Goal: Task Accomplishment & Management: Manage account settings

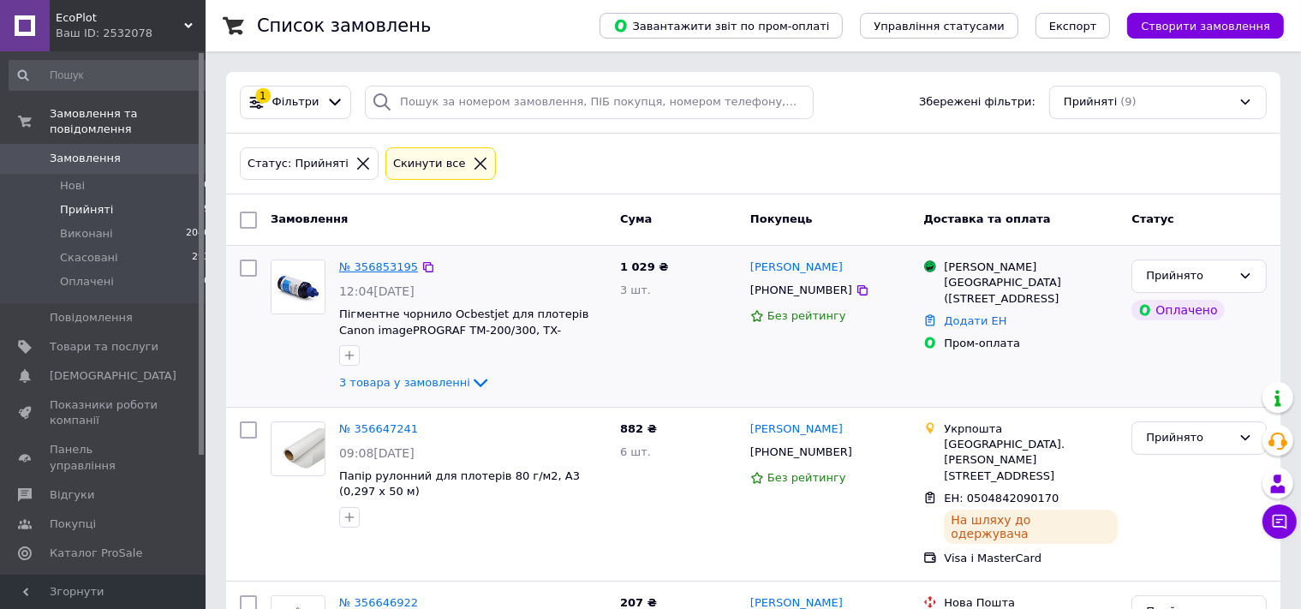
click at [372, 271] on link "№ 356853195" at bounding box center [378, 266] width 79 height 13
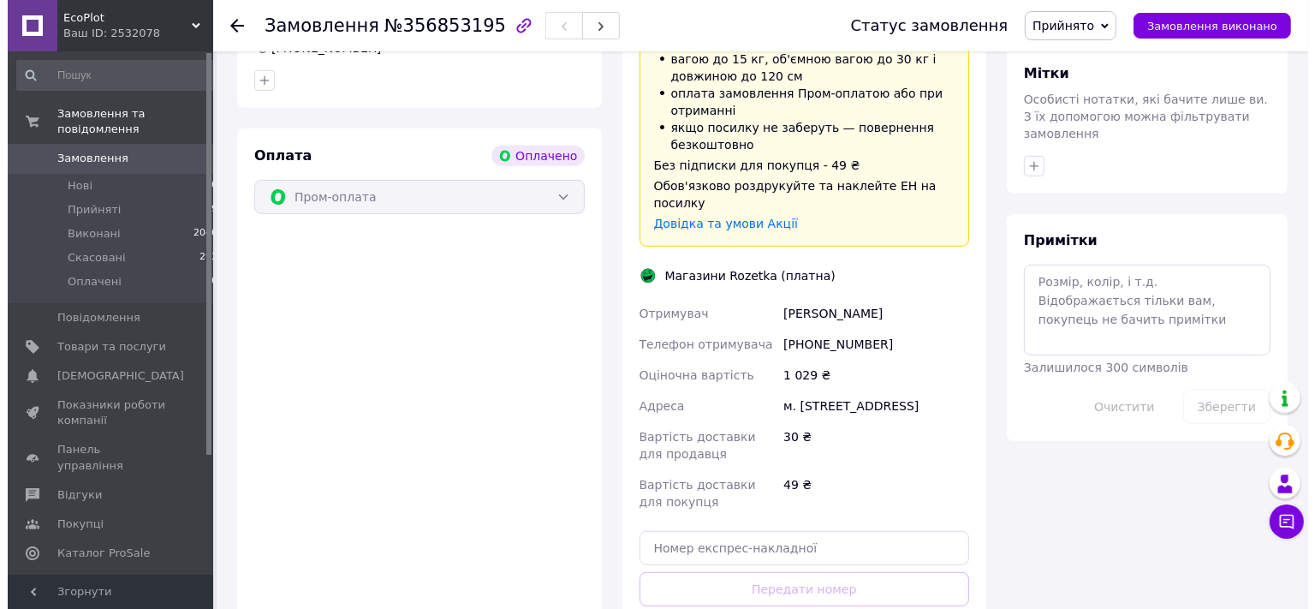
scroll to position [452, 0]
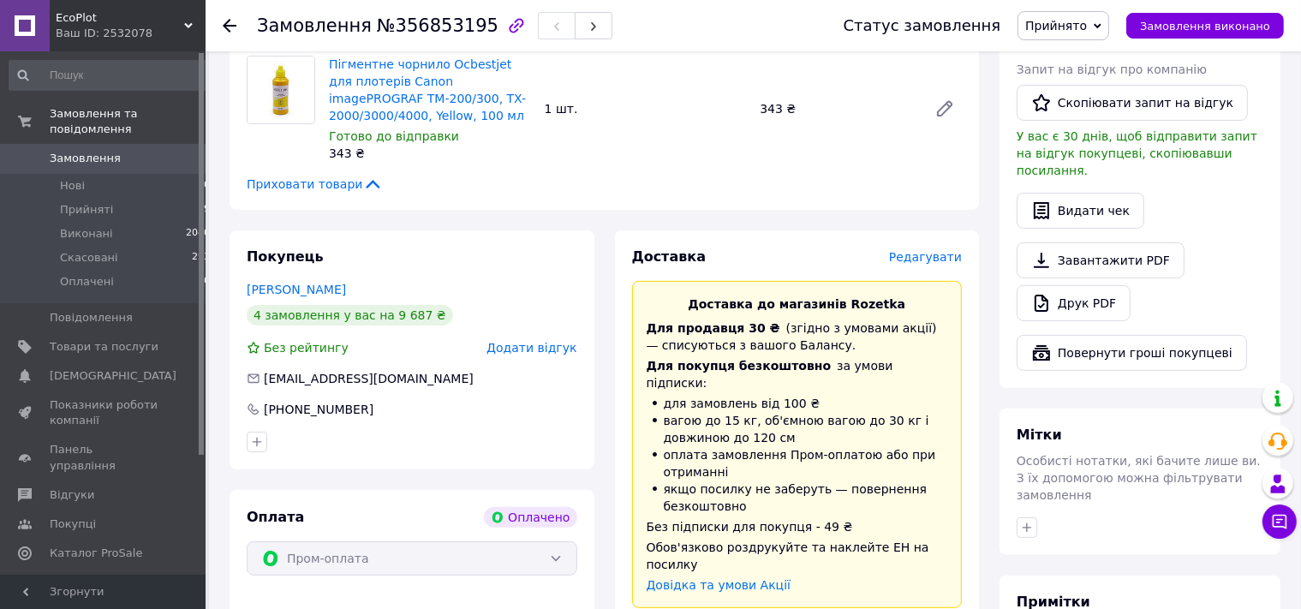
click at [936, 250] on span "Редагувати" at bounding box center [925, 257] width 73 height 14
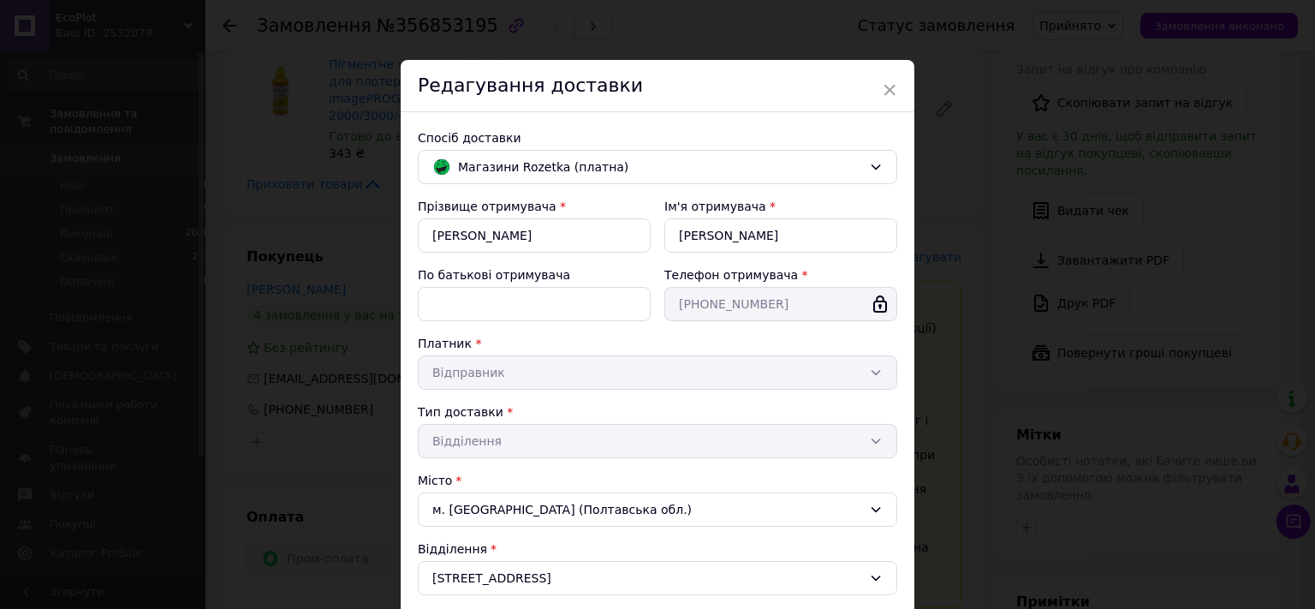
scroll to position [283, 0]
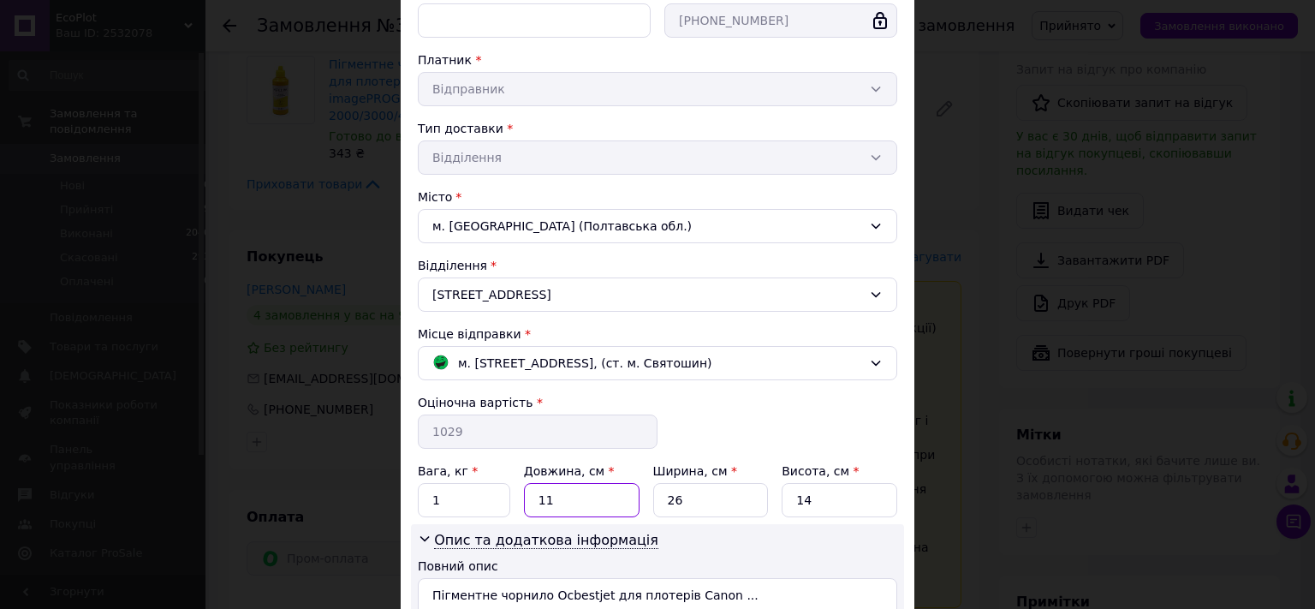
drag, startPoint x: 552, startPoint y: 502, endPoint x: 533, endPoint y: 495, distance: 20.0
click at [533, 495] on input "11" at bounding box center [582, 500] width 116 height 34
type input "14"
drag, startPoint x: 688, startPoint y: 500, endPoint x: 618, endPoint y: 500, distance: 69.4
click at [653, 500] on input "26" at bounding box center [711, 500] width 116 height 34
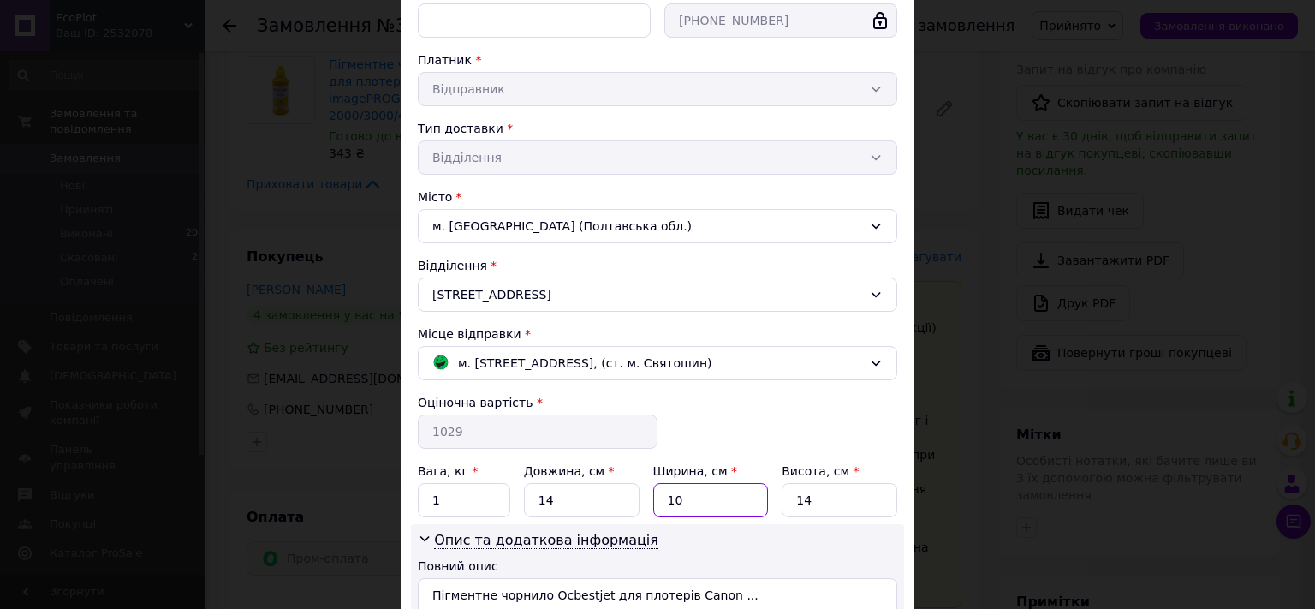
type input "10"
drag, startPoint x: 819, startPoint y: 502, endPoint x: 737, endPoint y: 501, distance: 81.3
click at [782, 501] on input "14" at bounding box center [840, 500] width 116 height 34
type input "9"
drag, startPoint x: 451, startPoint y: 490, endPoint x: 407, endPoint y: 490, distance: 44.5
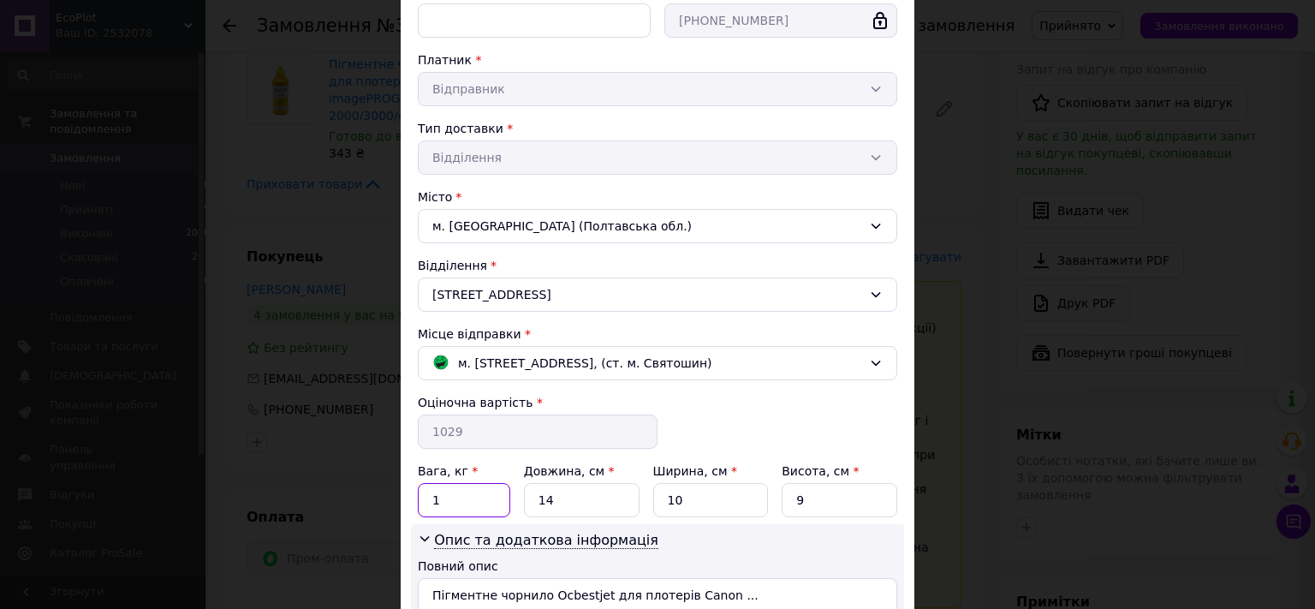
click at [418, 490] on input "1" at bounding box center [464, 500] width 92 height 34
type input "0.3"
click at [712, 363] on span "м. [STREET_ADDRESS], (ст. м. Святошин)" at bounding box center [585, 363] width 254 height 19
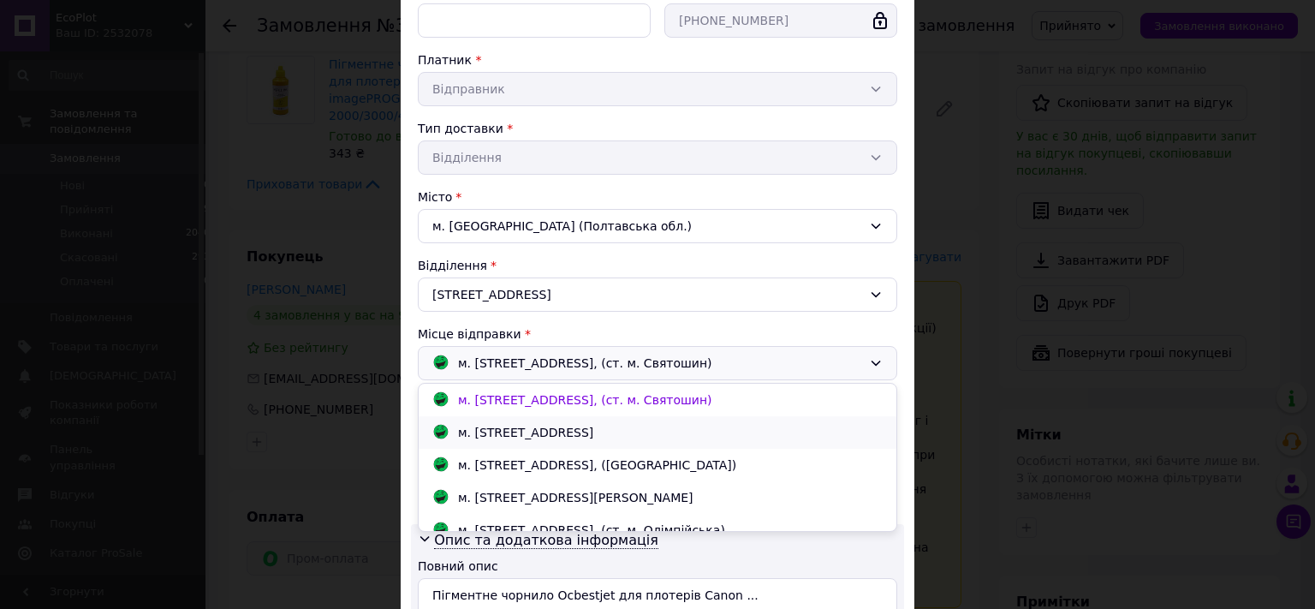
click at [697, 429] on div "м. Київ (Київська обл.); Прилужна вул., 4/15" at bounding box center [657, 432] width 459 height 19
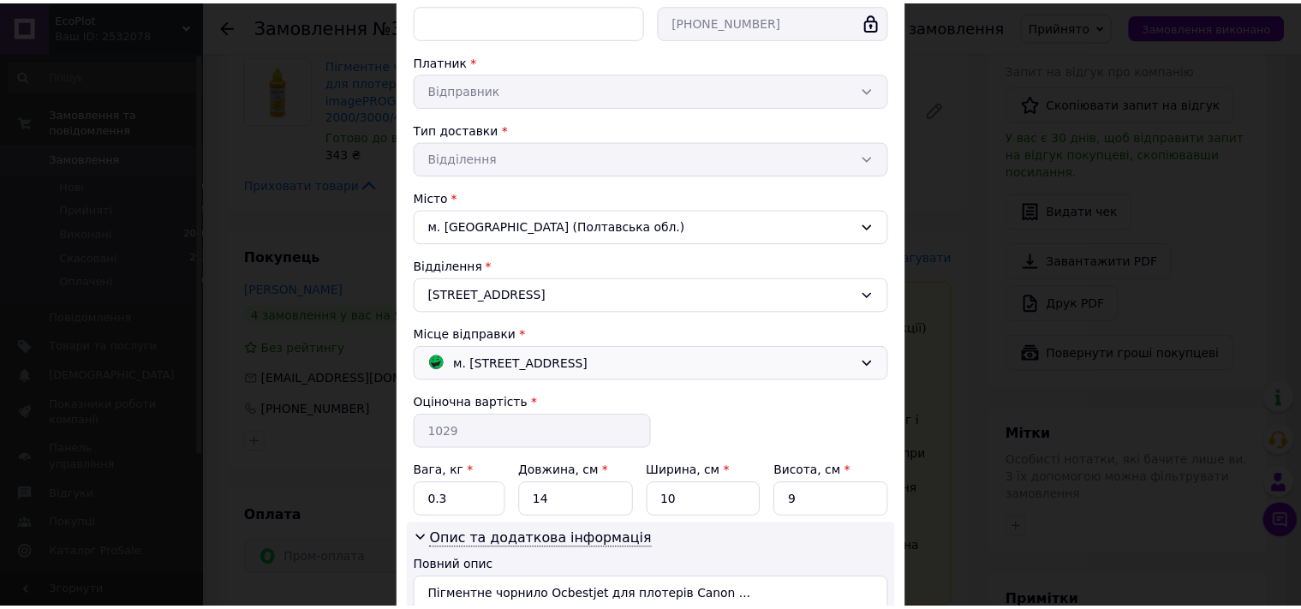
scroll to position [449, 0]
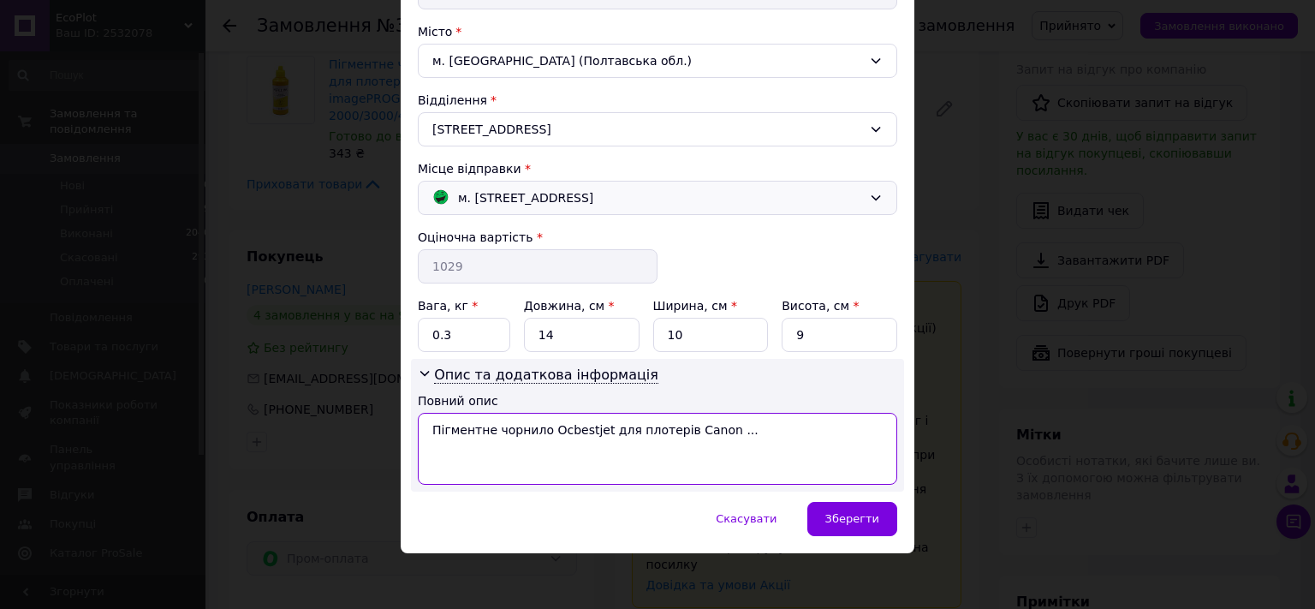
drag, startPoint x: 720, startPoint y: 432, endPoint x: 695, endPoint y: 425, distance: 26.0
click at [695, 425] on textarea "Пігментне чорнило Ocbestjet для плотерів Canon ..." at bounding box center [657, 449] width 479 height 72
type textarea "Пігментне чорнило Ocbestjet для плотерів Canon"
click at [843, 525] on div "Зберегти" at bounding box center [852, 519] width 90 height 34
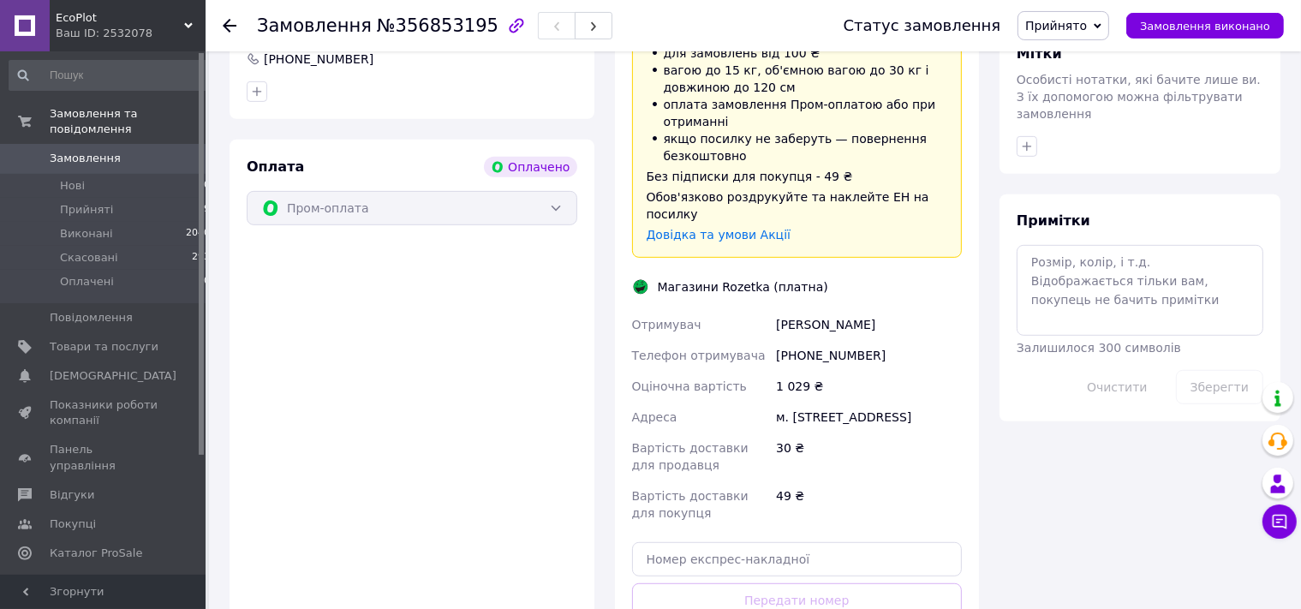
scroll to position [904, 0]
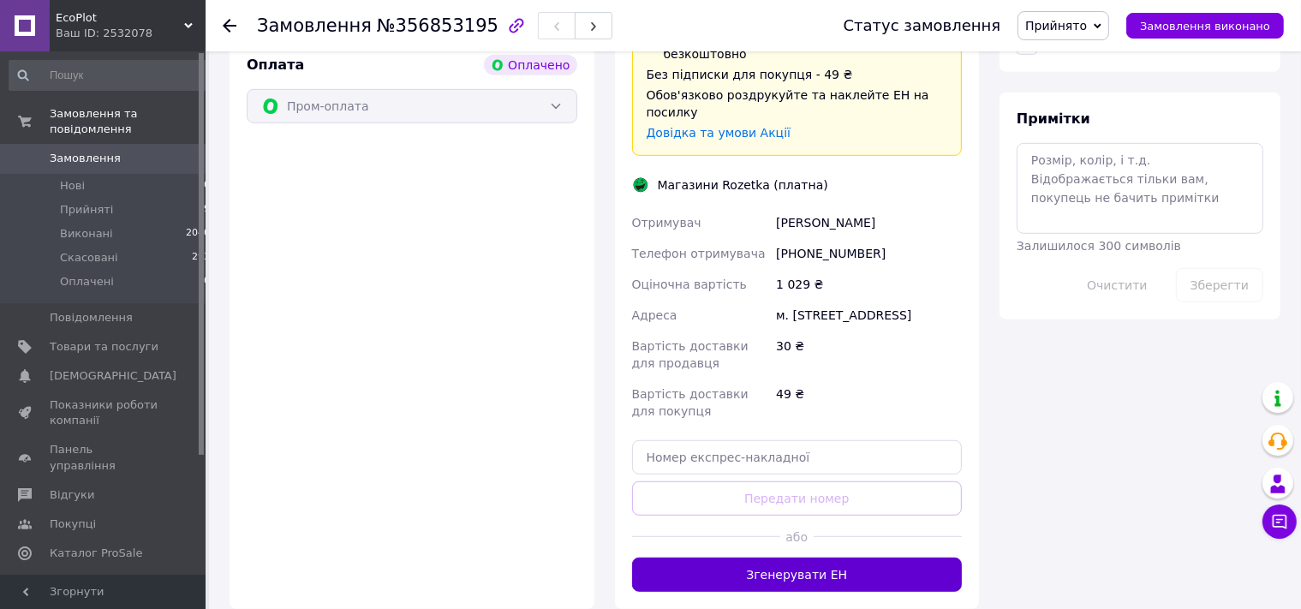
click at [762, 557] on button "Згенерувати ЕН" at bounding box center [797, 574] width 331 height 34
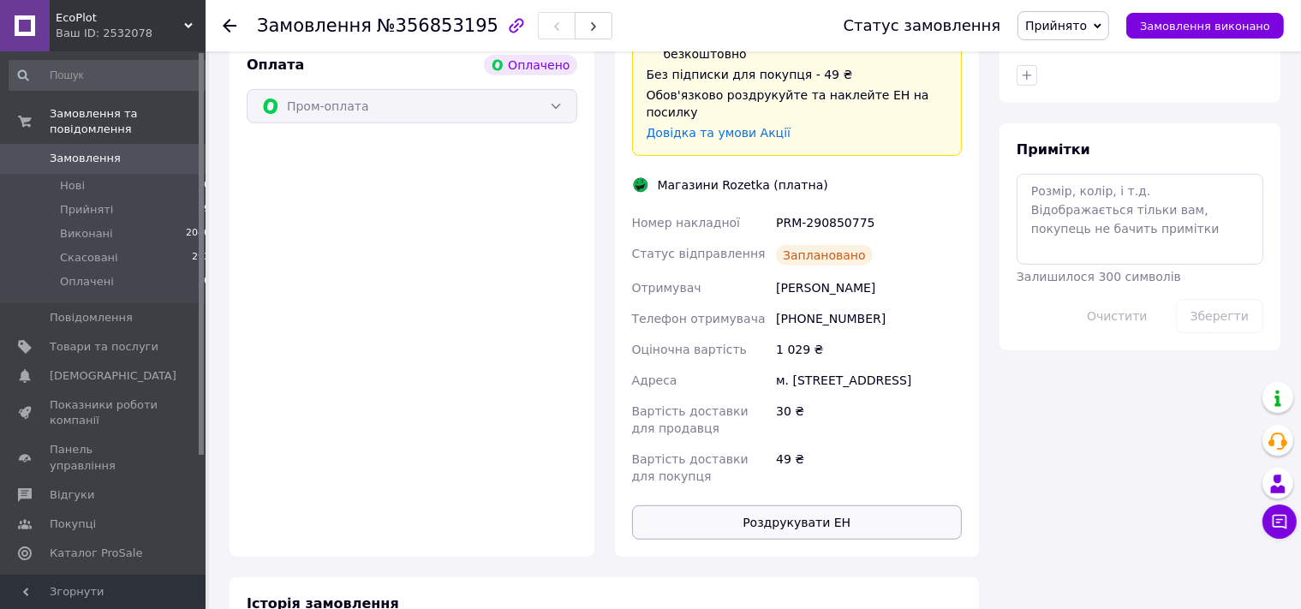
click at [794, 505] on button "Роздрукувати ЕН" at bounding box center [797, 522] width 331 height 34
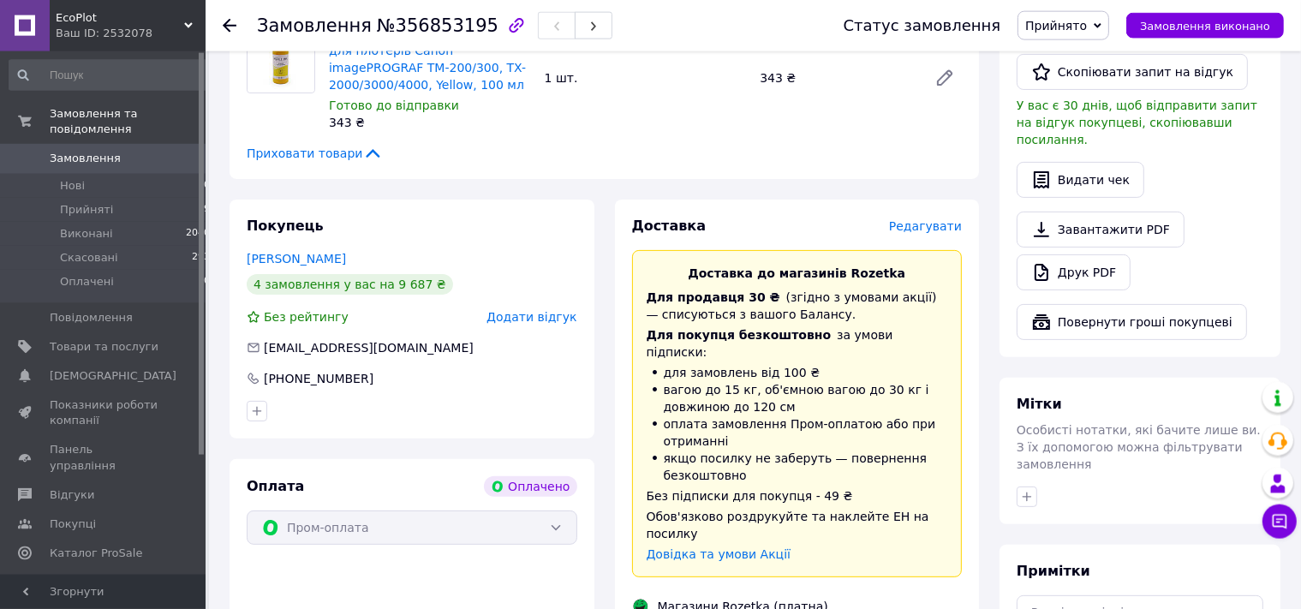
scroll to position [542, 0]
